Goal: Check status

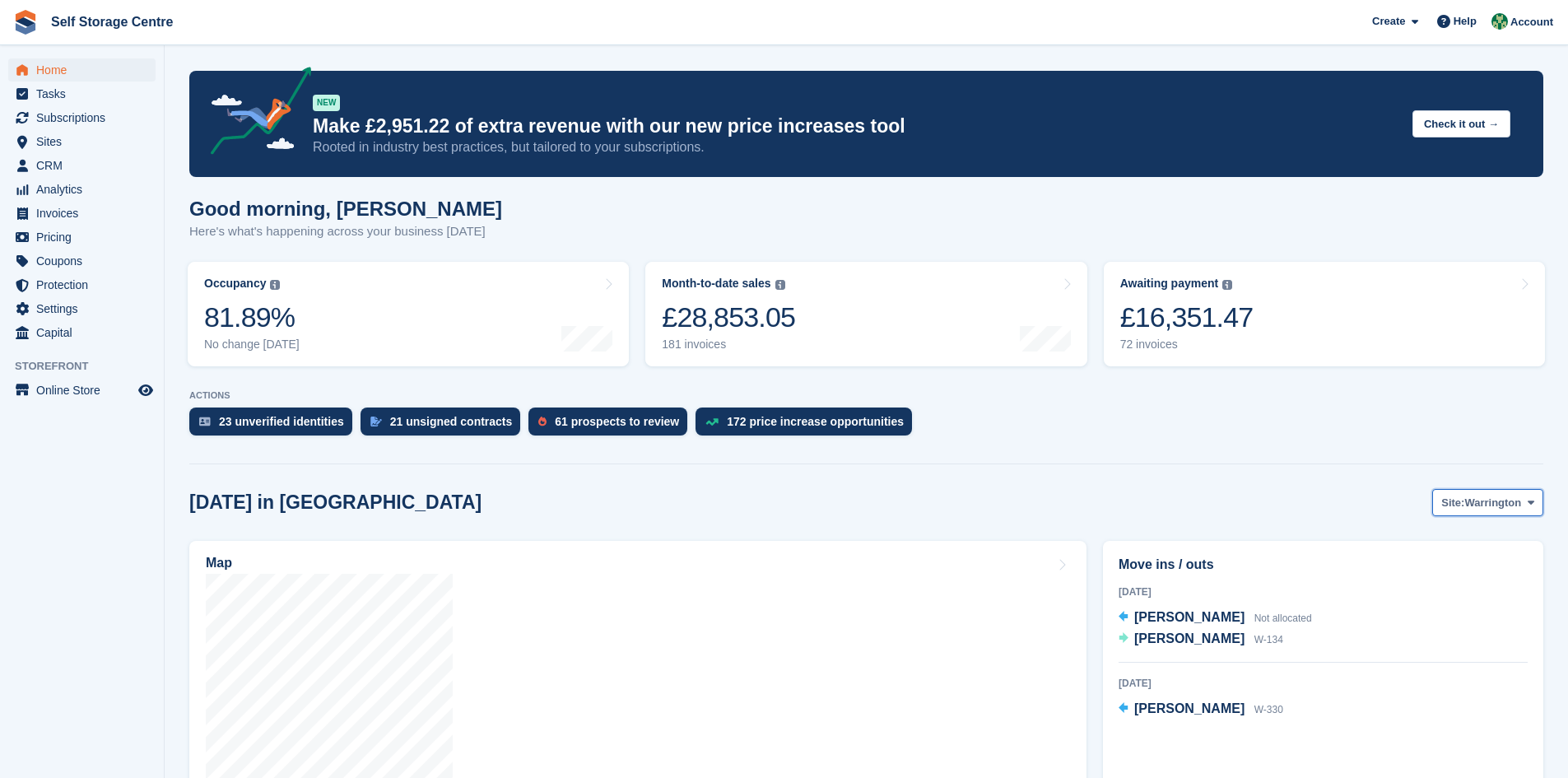
click at [755, 509] on span at bounding box center [1531, 501] width 13 height 13
click at [755, 540] on link "Winsford" at bounding box center [1464, 572] width 143 height 29
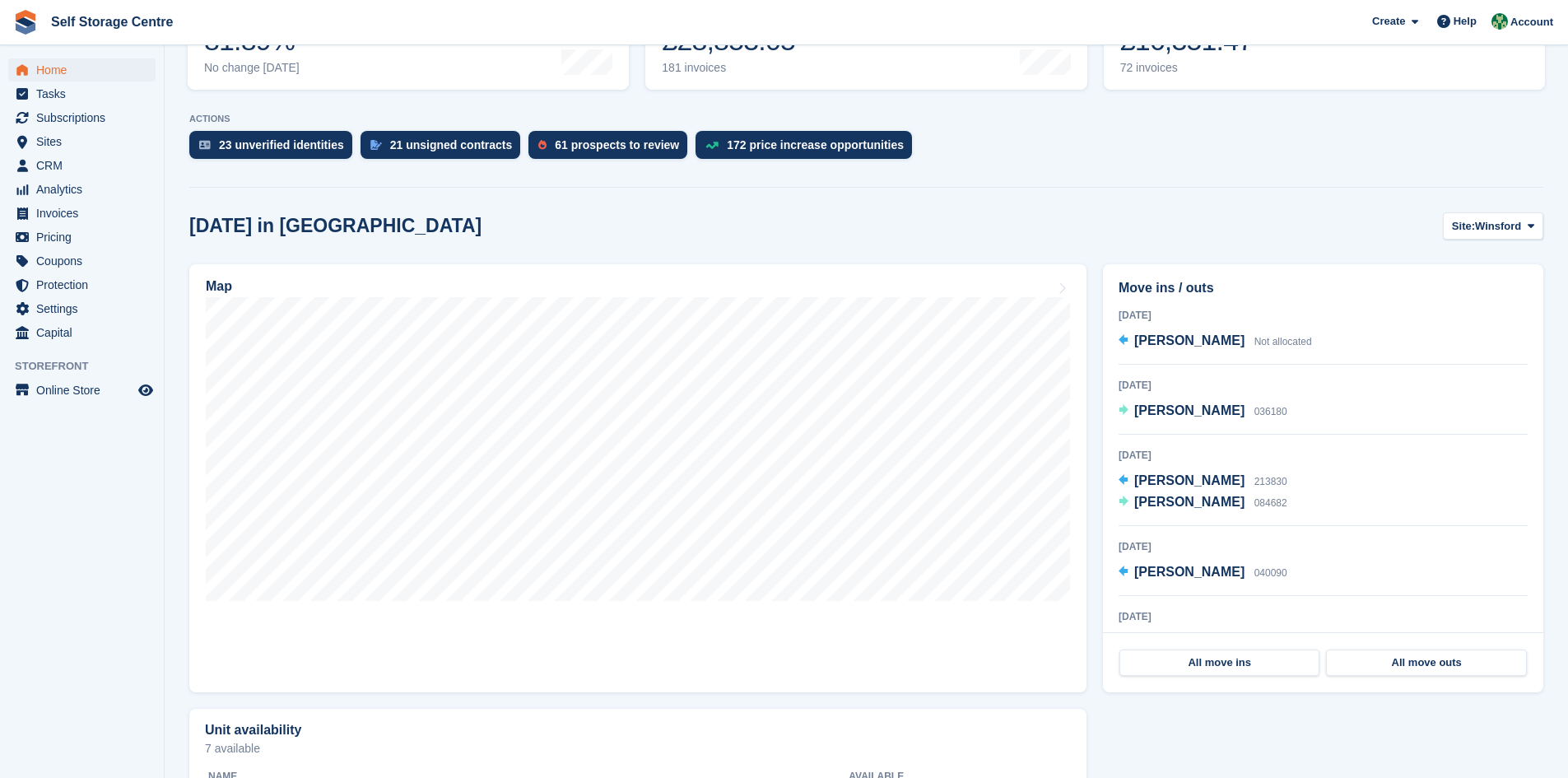
scroll to position [330, 0]
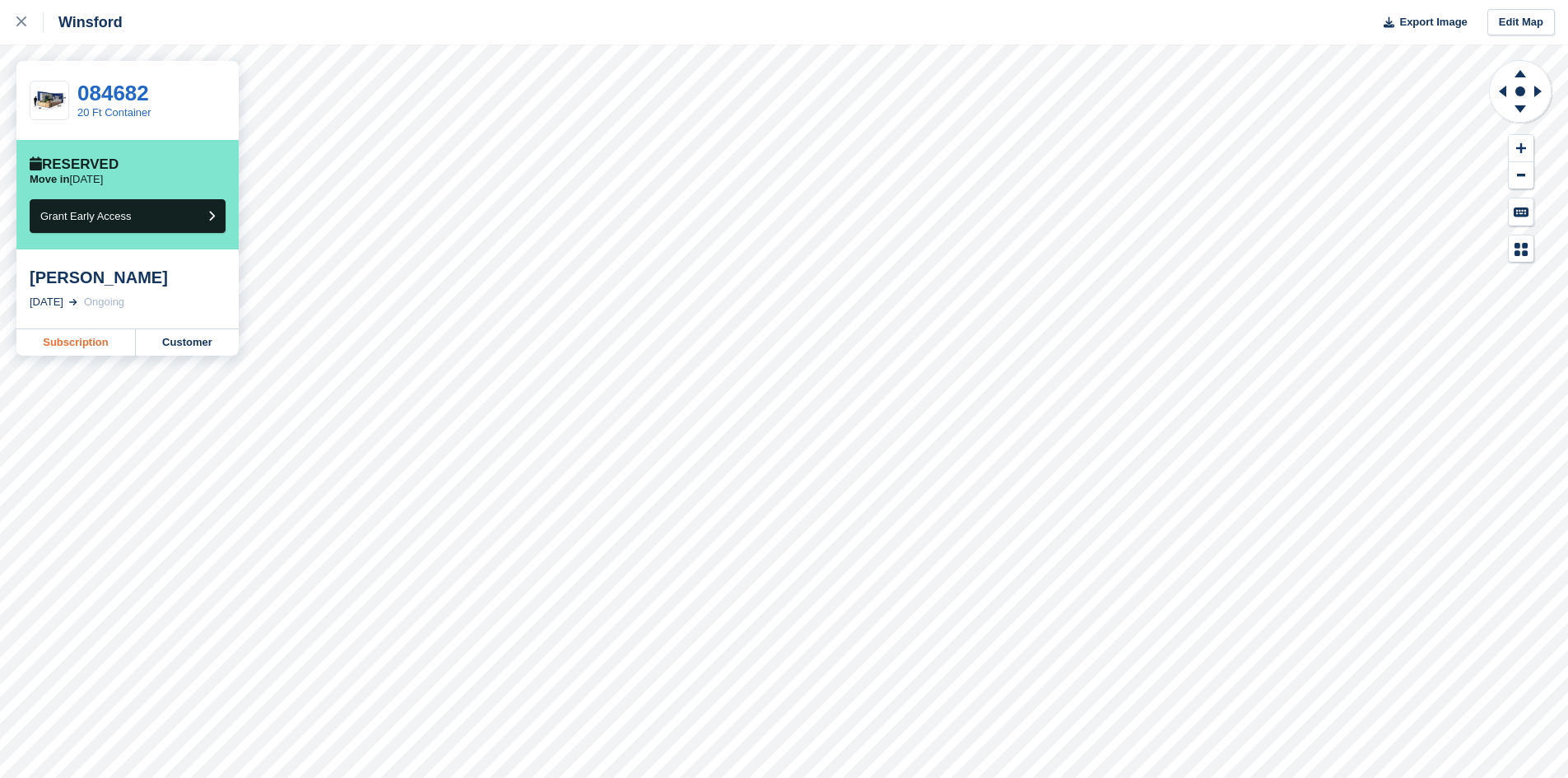
click at [69, 342] on link "Subscription" at bounding box center [76, 343] width 120 height 26
